Goal: Task Accomplishment & Management: Complete application form

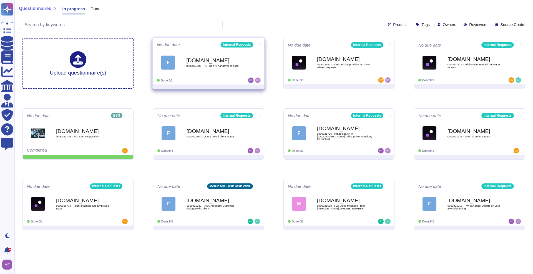
click at [221, 71] on div "[DOMAIN_NAME] 0000021808 - RE: Gen AI handover of docs" at bounding box center [214, 62] width 56 height 22
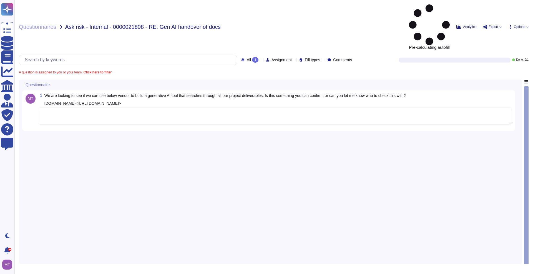
click at [143, 108] on textarea at bounding box center [275, 116] width 474 height 17
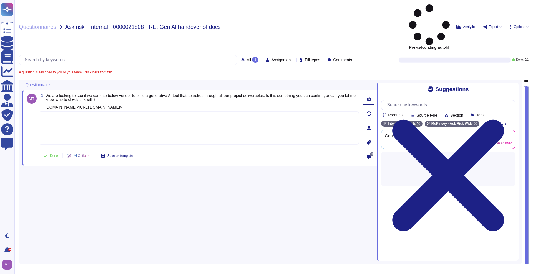
paste textarea "For your awareness, we are sharing with you the Firm’s Sustainable Procurement …"
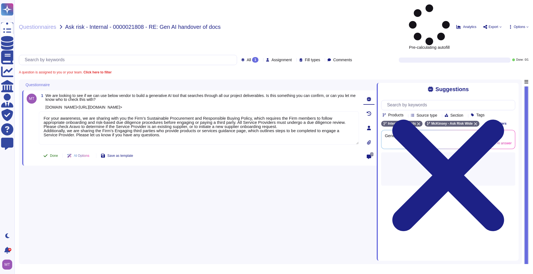
type textarea "For your awareness, we are sharing with you the Firm’s Sustainable Procurement …"
click at [52, 154] on span "Done" at bounding box center [54, 155] width 8 height 3
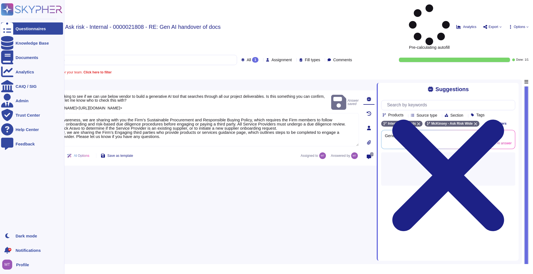
click at [24, 28] on div "Questionnaires" at bounding box center [31, 29] width 30 height 4
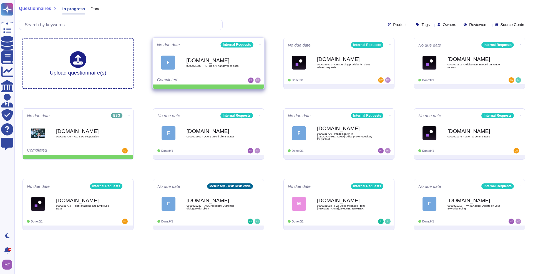
click at [259, 44] on span at bounding box center [260, 44] width 2 height 6
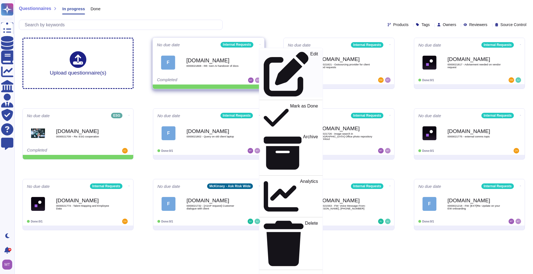
click at [310, 53] on p "Edit" at bounding box center [314, 74] width 8 height 45
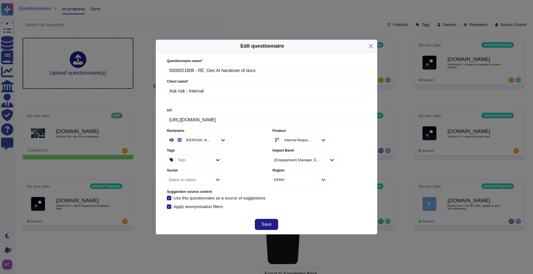
click at [213, 141] on icon at bounding box center [213, 141] width 0 height 0
drag, startPoint x: 207, startPoint y: 142, endPoint x: 210, endPoint y: 139, distance: 4.1
click at [207, 142] on div "Reviewers" at bounding box center [194, 140] width 36 height 10
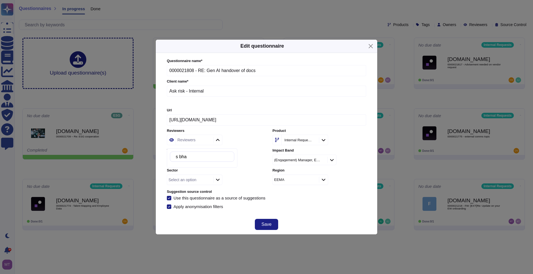
drag, startPoint x: 197, startPoint y: 157, endPoint x: 169, endPoint y: 156, distance: 28.3
click at [169, 156] on div "s bha" at bounding box center [202, 158] width 70 height 19
type input "s"
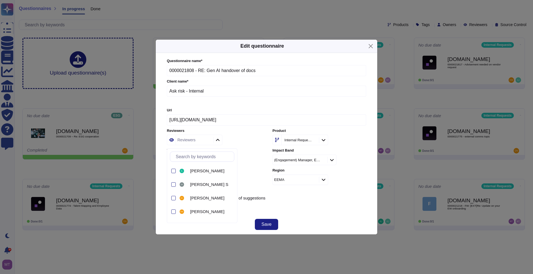
click at [190, 141] on div "Reviewers" at bounding box center [186, 140] width 18 height 4
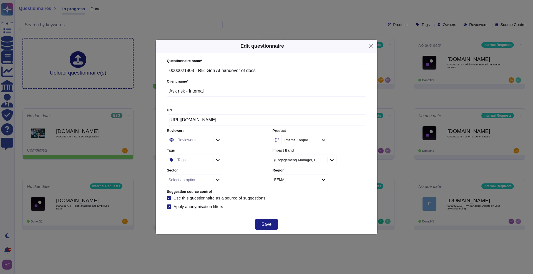
click at [190, 141] on div "Reviewers" at bounding box center [186, 140] width 18 height 4
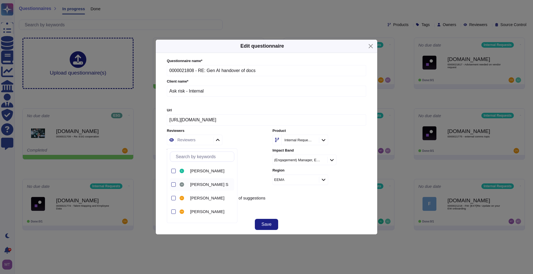
click at [200, 187] on span "[PERSON_NAME] S" at bounding box center [209, 184] width 38 height 5
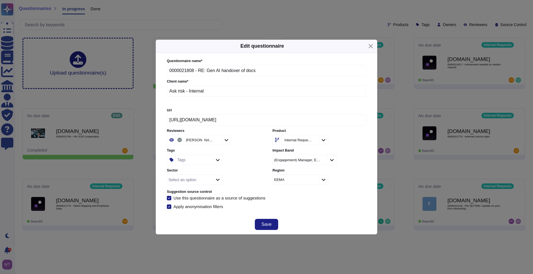
click at [319, 210] on div "Questionnaire name * 0000021808 - RE: Gen AI handover of docs Client name * Ask…" at bounding box center [266, 134] width 210 height 162
click at [271, 227] on span "Save" at bounding box center [266, 225] width 10 height 4
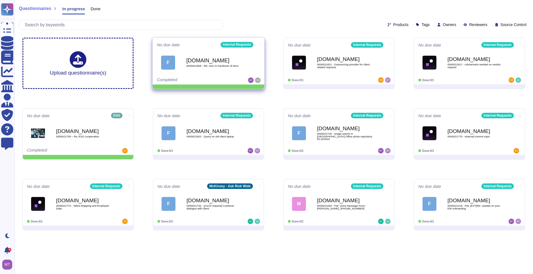
click at [259, 44] on icon at bounding box center [259, 44] width 1 height 1
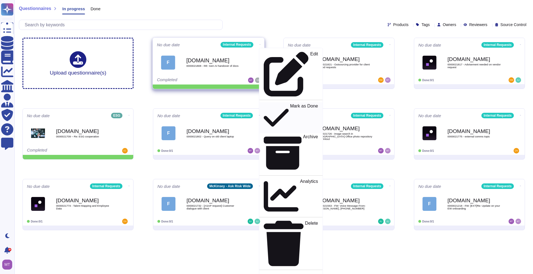
click at [290, 104] on p "Mark as Done" at bounding box center [304, 118] width 28 height 28
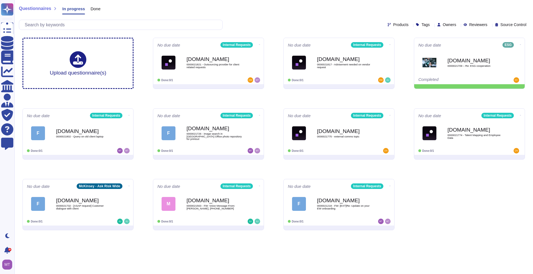
click at [94, 7] on span "Done" at bounding box center [95, 9] width 10 height 4
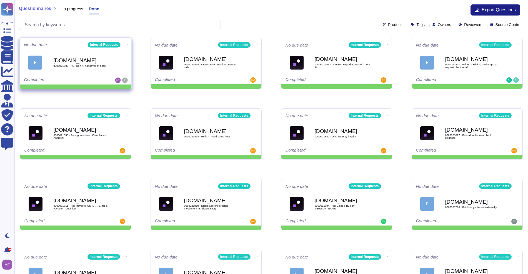
click at [96, 75] on div "F [DOMAIN_NAME] 0000021808 - RE: Gen AI handover of docs" at bounding box center [75, 63] width 103 height 28
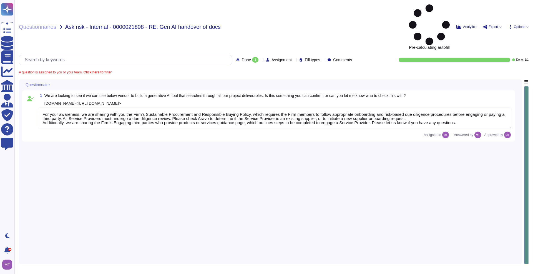
type textarea "For your awareness, we are sharing with you the Firm’s Sustainable Procurement …"
